Goal: Task Accomplishment & Management: Use online tool/utility

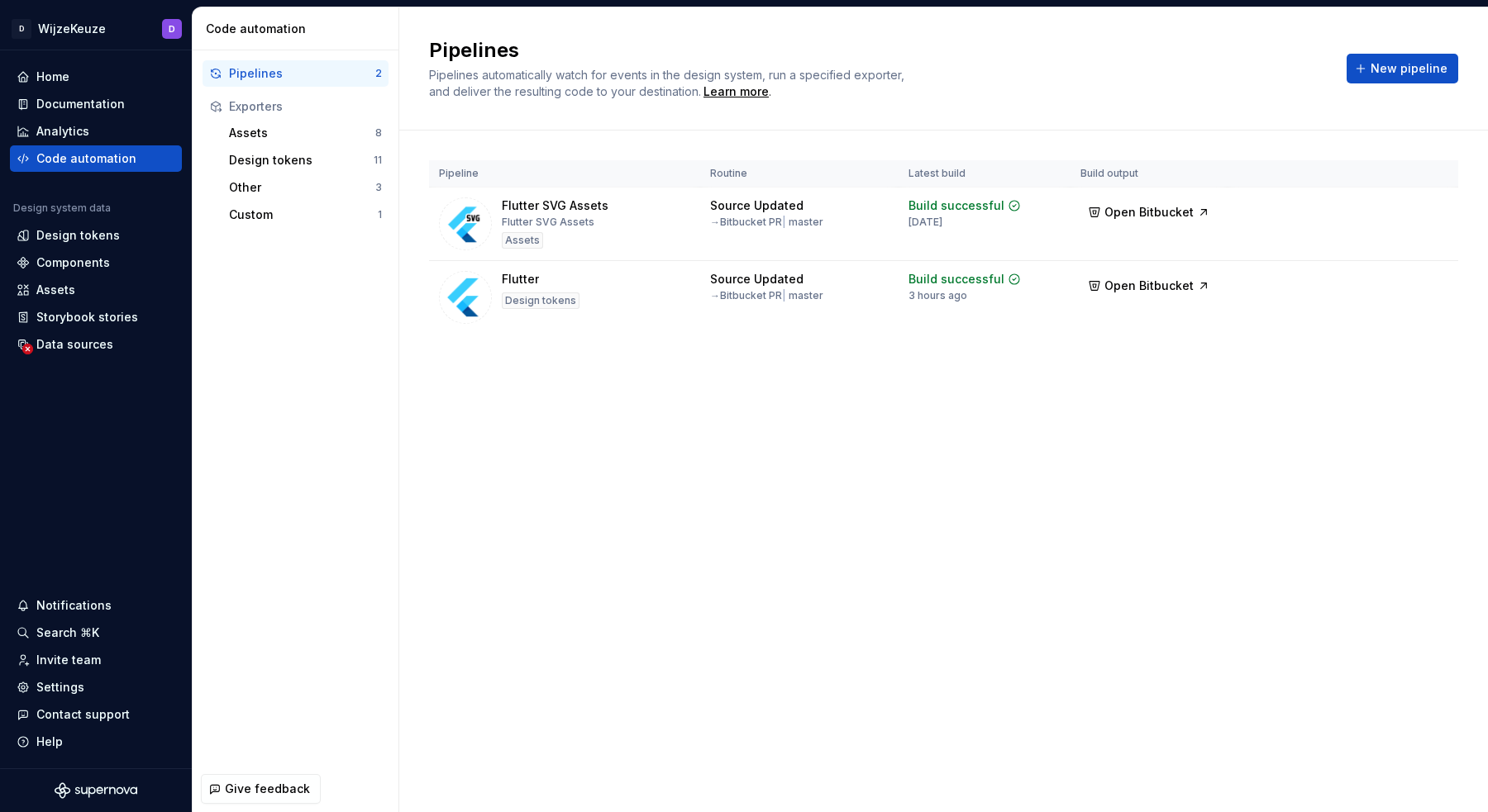
click at [755, 641] on div "Pipelines Pipelines automatically watch for events in the design system, run a …" at bounding box center [944, 409] width 1089 height 805
click at [755, 640] on div "Pipelines Pipelines automatically watch for events in the design system, run a …" at bounding box center [944, 409] width 1089 height 805
click at [754, 639] on div "Pipelines Pipelines automatically watch for events in the design system, run a …" at bounding box center [944, 409] width 1089 height 805
click at [755, 637] on div "Pipelines Pipelines automatically watch for events in the design system, run a …" at bounding box center [944, 409] width 1089 height 805
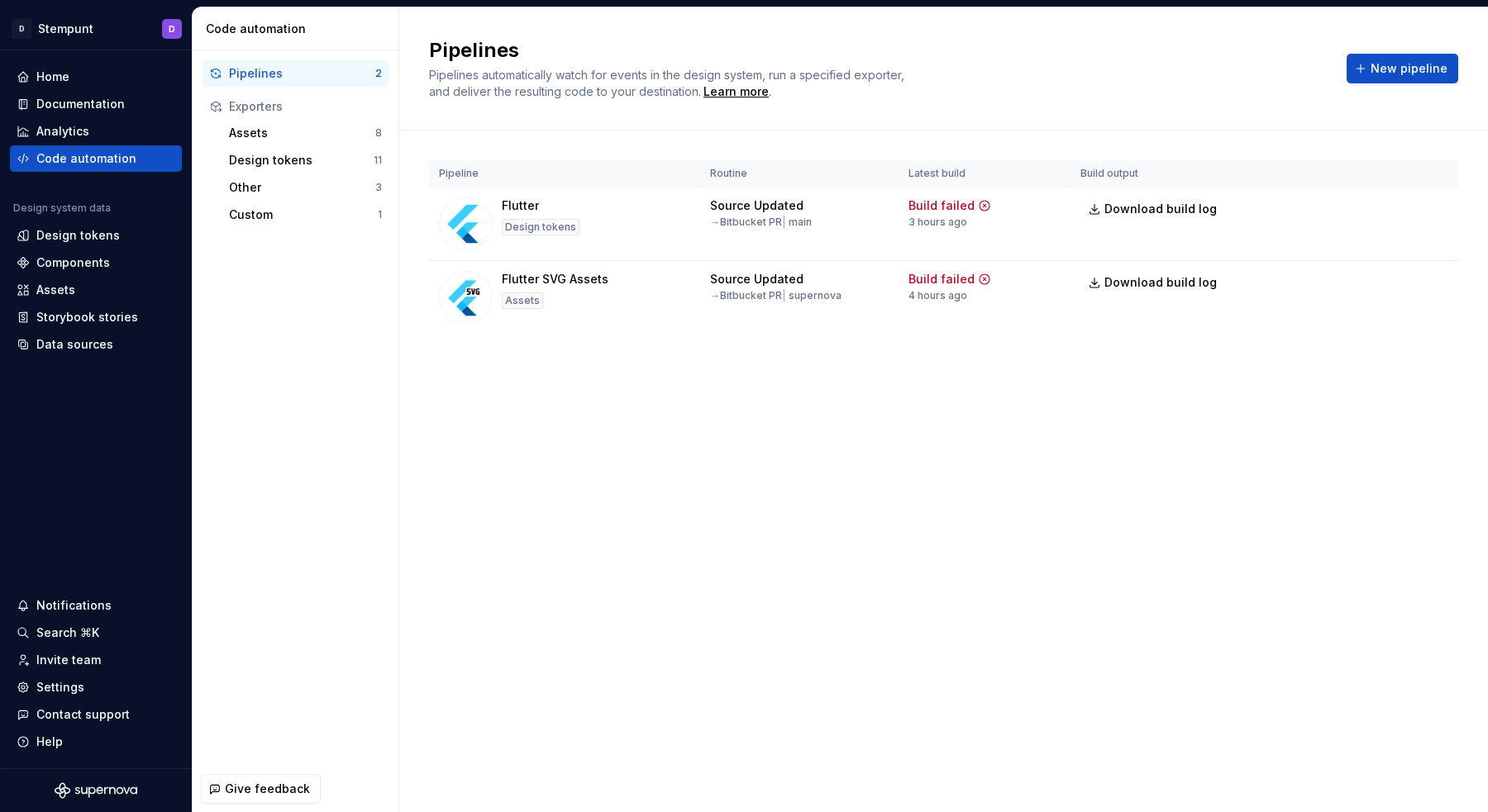
click at [1123, 59] on h2 "Pipelines" at bounding box center [878, 50] width 898 height 27
click at [1440, 213] on html "D Stempunt D Home Documentation Analytics Code automation Design system data De…" at bounding box center [744, 406] width 1488 height 812
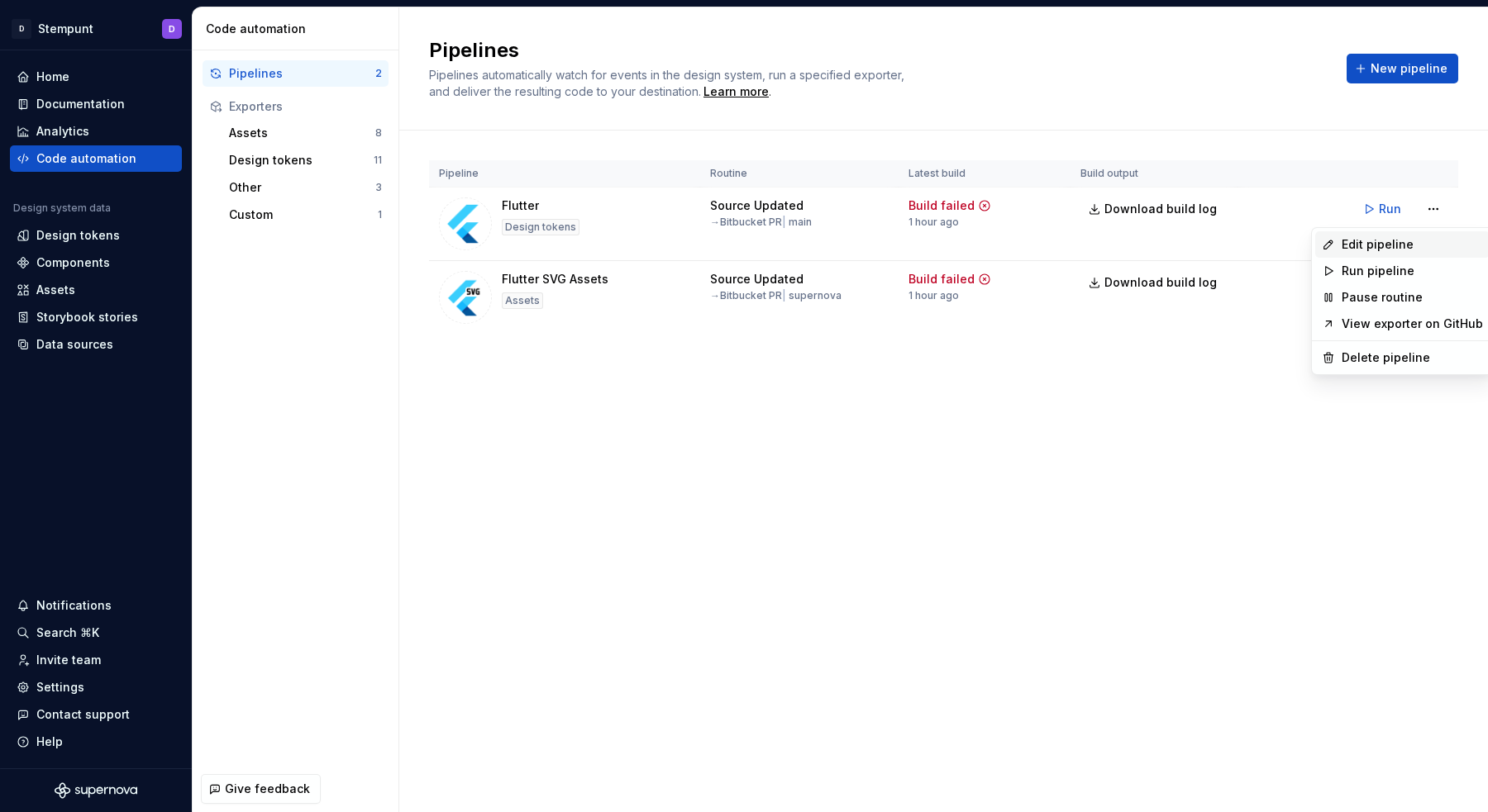
click at [1419, 253] on div "Edit pipeline" at bounding box center [1402, 244] width 175 height 27
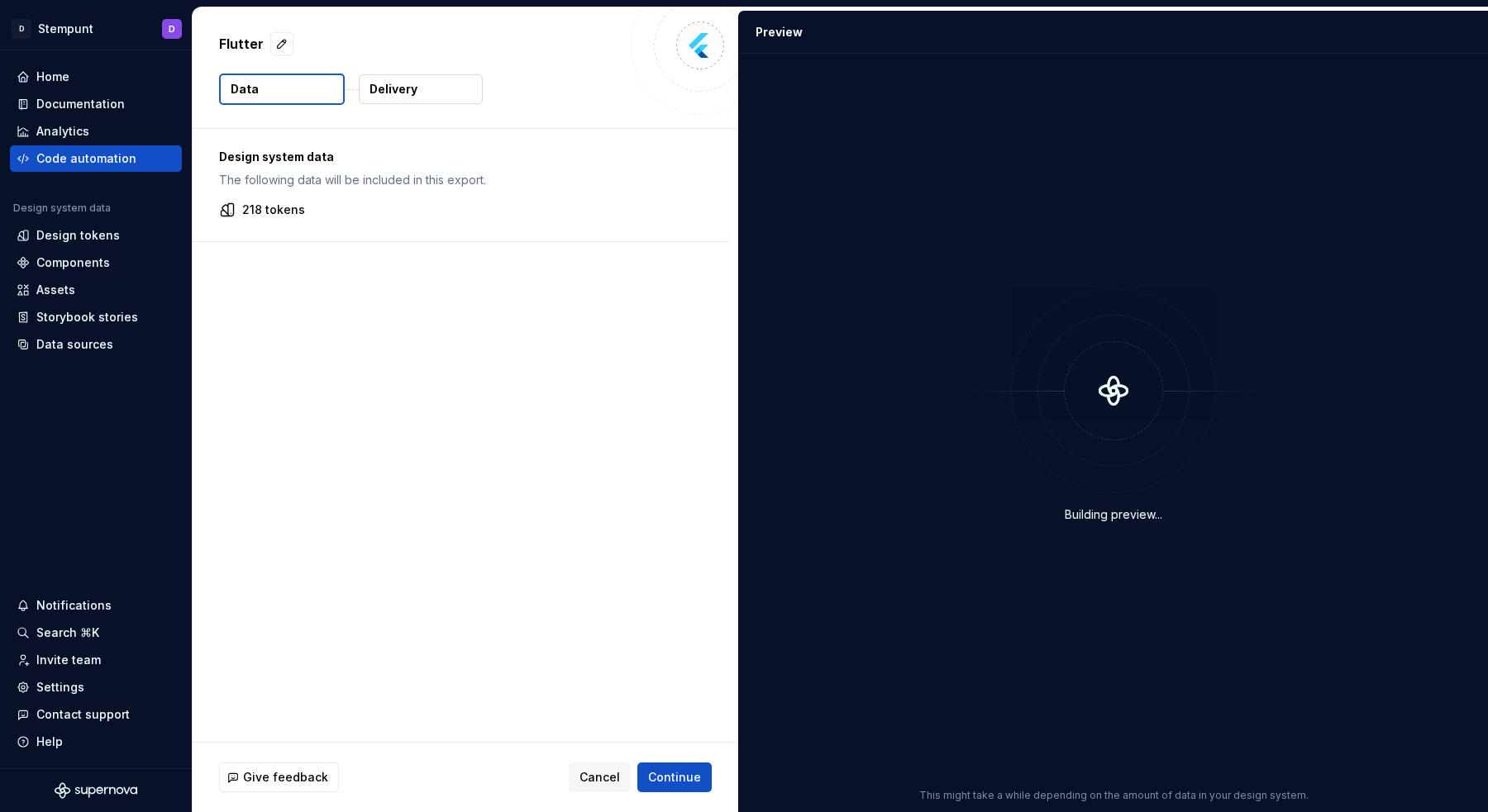
click at [436, 95] on button "Delivery" at bounding box center [421, 90] width 124 height 30
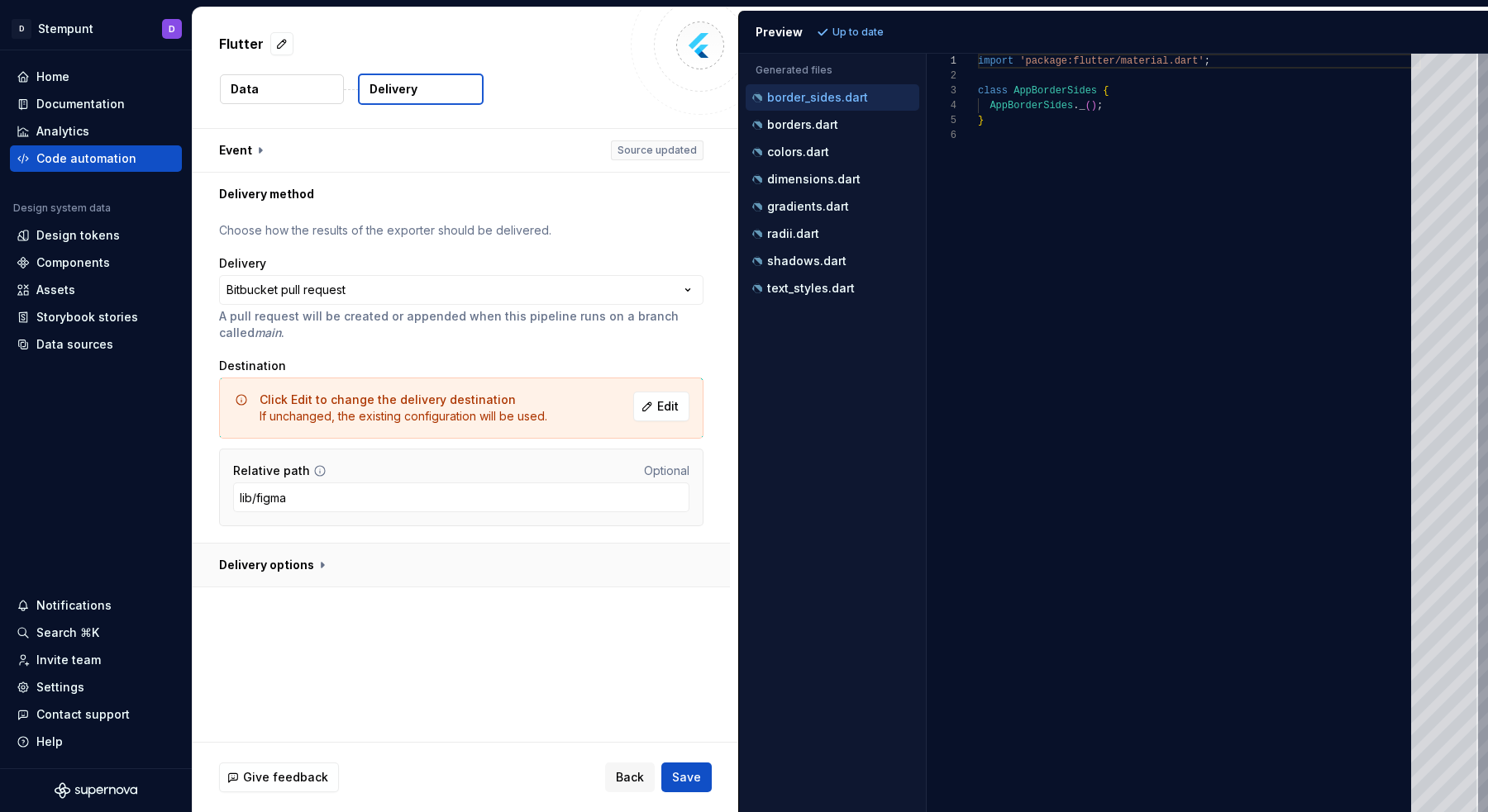
click at [426, 576] on button "button" at bounding box center [460, 565] width 537 height 43
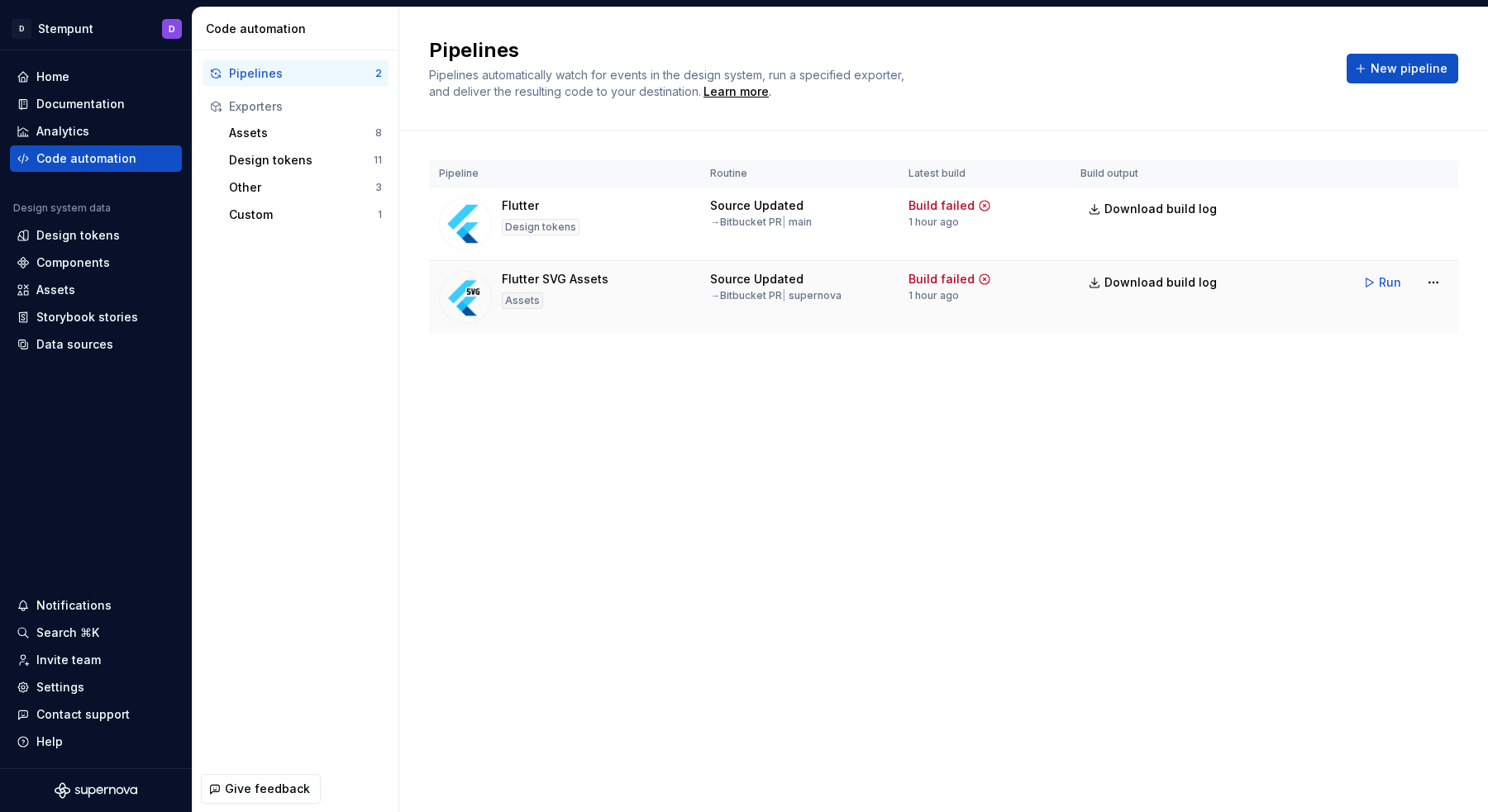
click at [1321, 291] on td "Run" at bounding box center [1348, 283] width 221 height 43
click at [1436, 280] on html "D Stempunt D Home Documentation Analytics Code automation Design system data De…" at bounding box center [744, 406] width 1488 height 812
click at [1402, 317] on div "Edit pipeline" at bounding box center [1412, 318] width 141 height 17
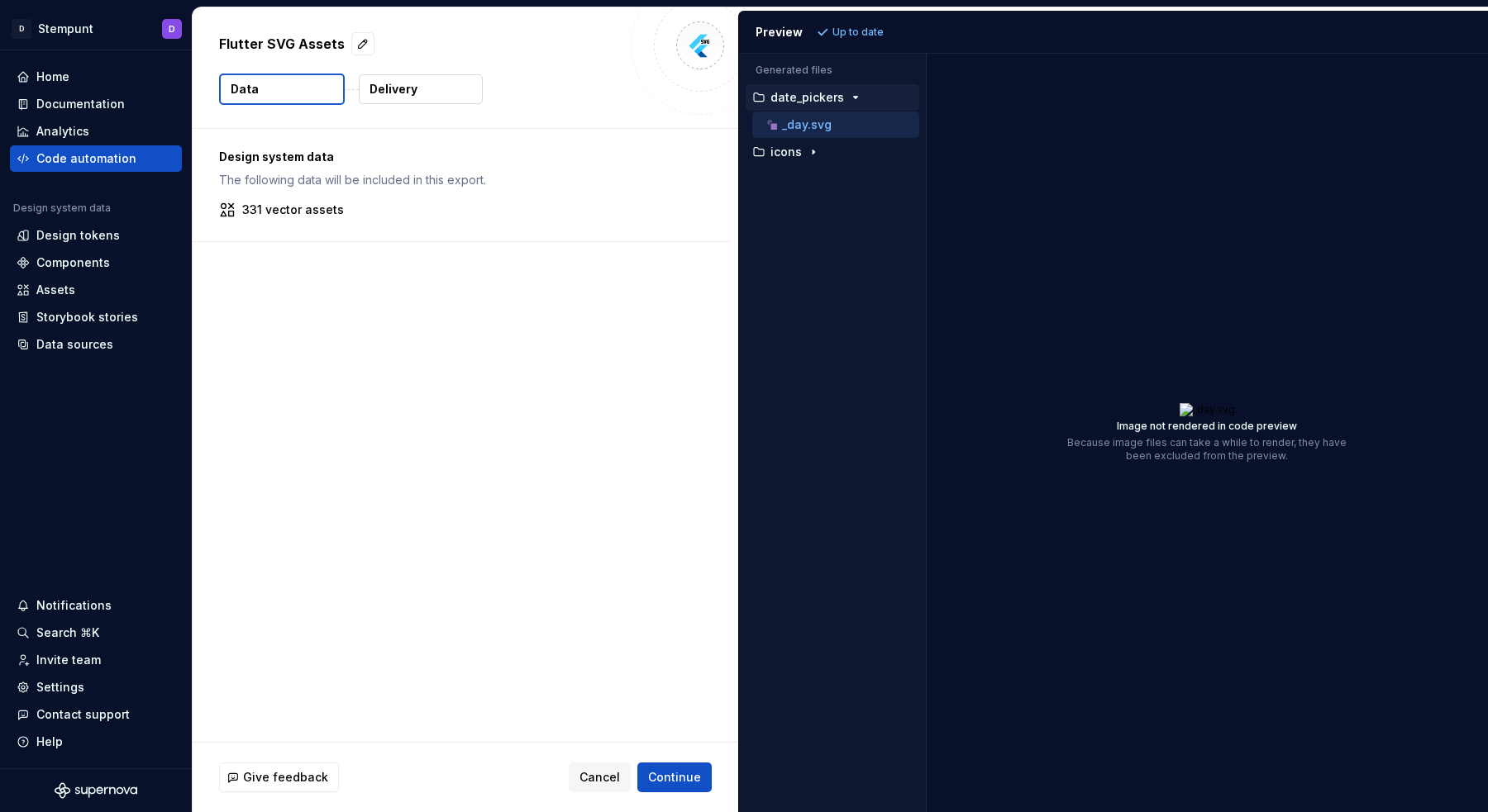
click at [736, 288] on div "Design system data The following data will be included in this export. 331 vect…" at bounding box center [465, 436] width 545 height 613
click at [445, 93] on button "Delivery" at bounding box center [421, 90] width 124 height 30
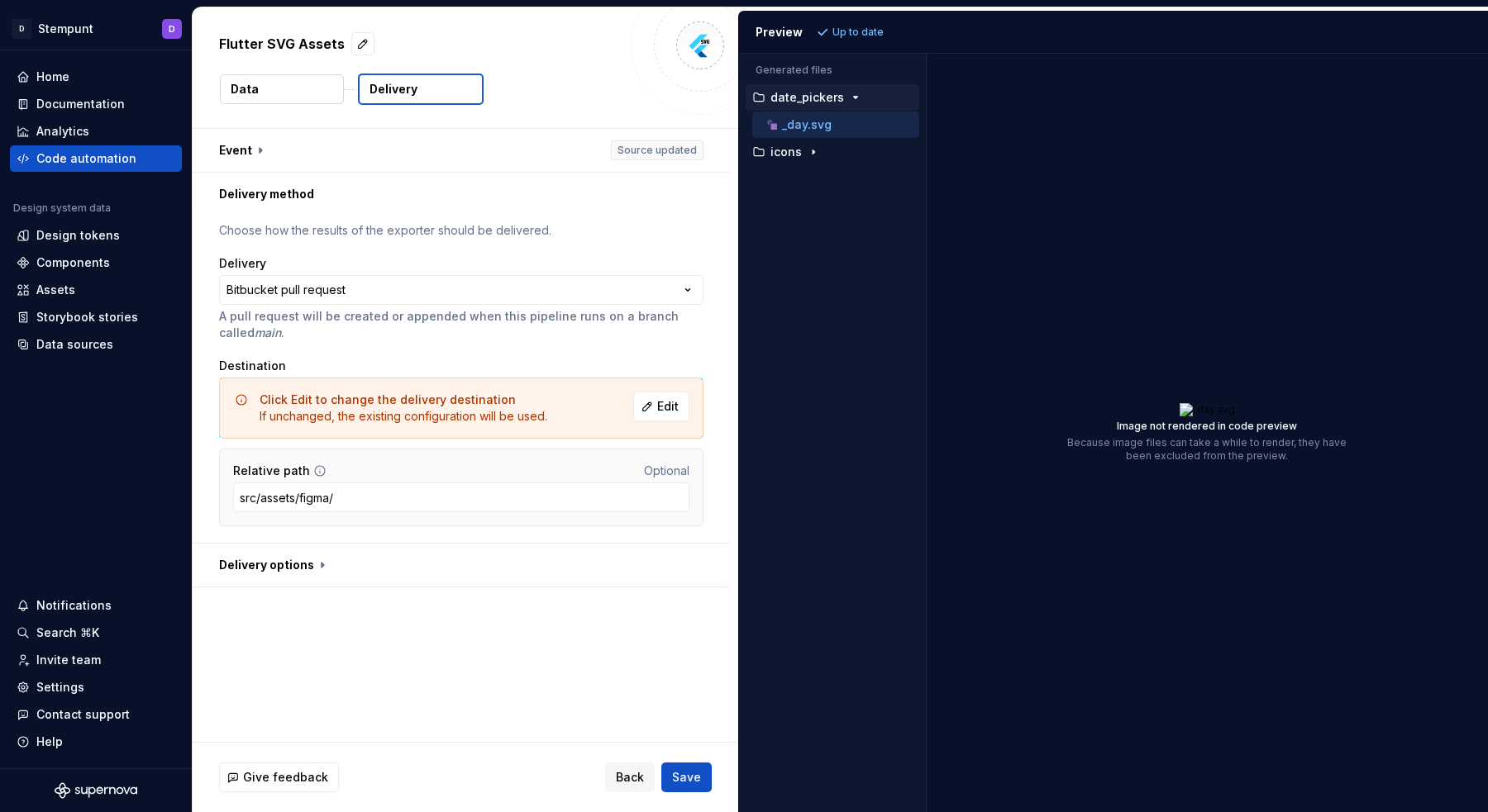
click at [444, 96] on button "Delivery" at bounding box center [421, 90] width 126 height 31
